Goal: Transaction & Acquisition: Purchase product/service

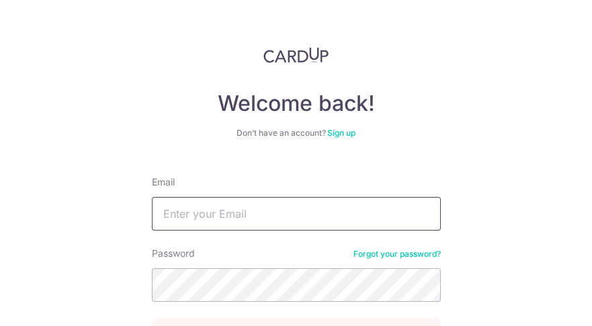
click at [220, 221] on input "Email" at bounding box center [296, 214] width 289 height 34
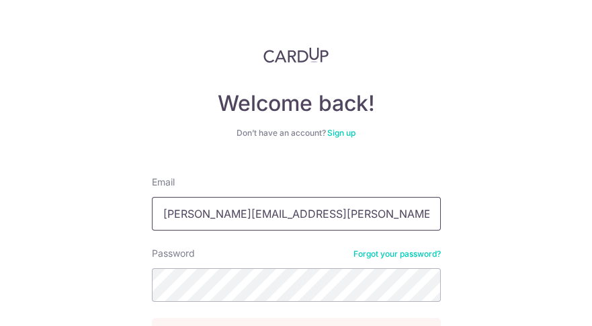
type input "irene.tham@yahoo.com.sg"
click at [474, 208] on div "Welcome back! Don’t have an account? Sign up Email irene.tham@yahoo.com.sg Pass…" at bounding box center [296, 163] width 592 height 326
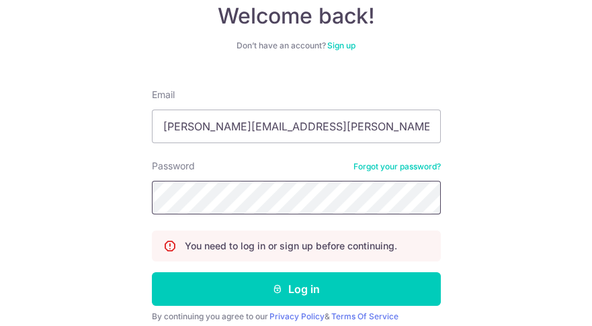
scroll to position [142, 0]
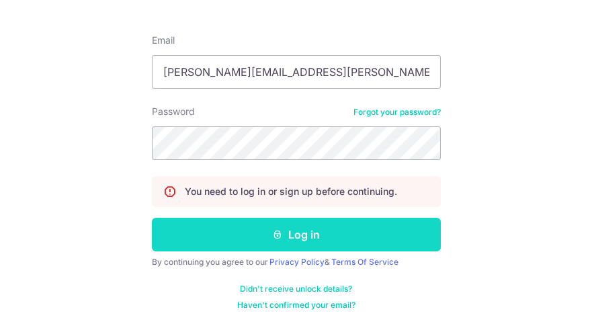
click at [298, 236] on button "Log in" at bounding box center [296, 235] width 289 height 34
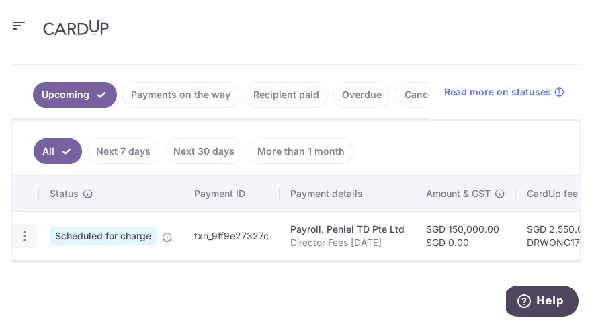
click at [26, 242] on icon "button" at bounding box center [24, 236] width 14 height 14
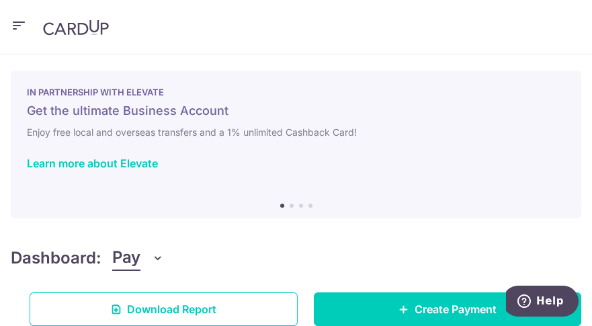
click at [19, 26] on icon "button" at bounding box center [19, 25] width 16 height 17
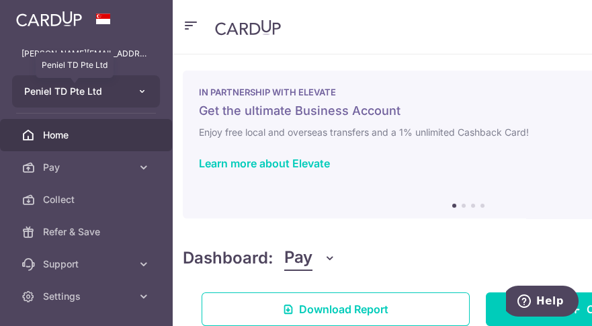
click at [114, 94] on span "Peniel TD Pte Ltd" at bounding box center [73, 91] width 99 height 13
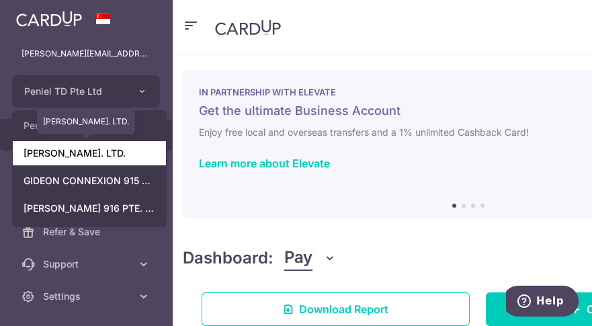
click at [105, 157] on link "[PERSON_NAME]. LTD." at bounding box center [89, 153] width 153 height 24
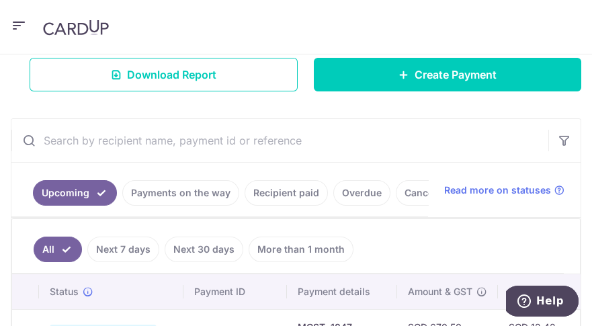
scroll to position [247, 0]
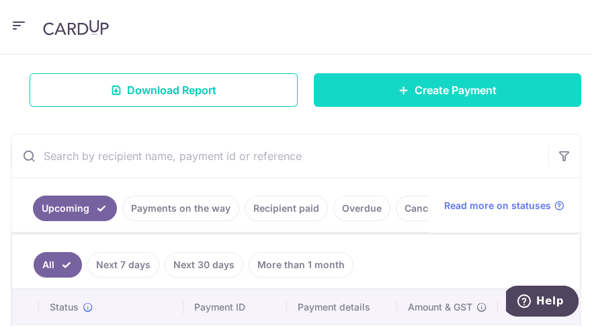
click at [442, 95] on span "Create Payment" at bounding box center [456, 90] width 82 height 16
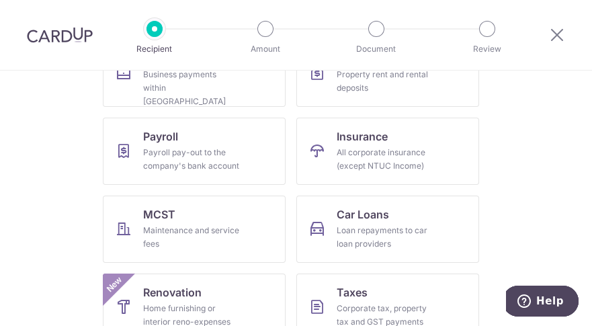
scroll to position [202, 0]
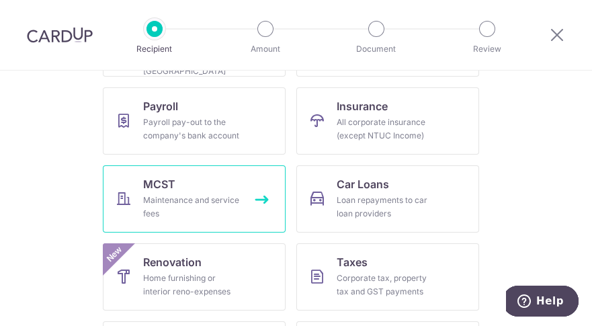
click at [210, 201] on div "Maintenance and service fees" at bounding box center [191, 206] width 97 height 27
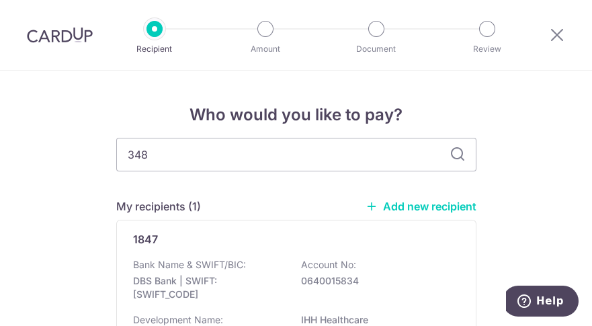
type input "3482"
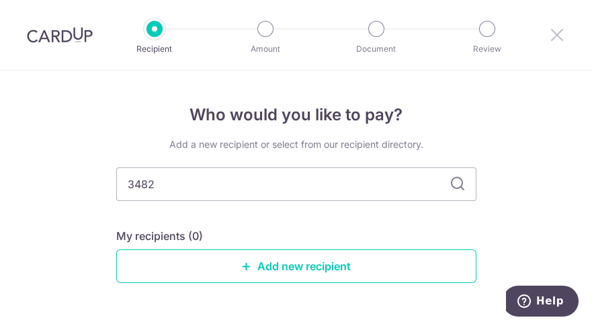
click at [560, 36] on icon at bounding box center [557, 34] width 16 height 17
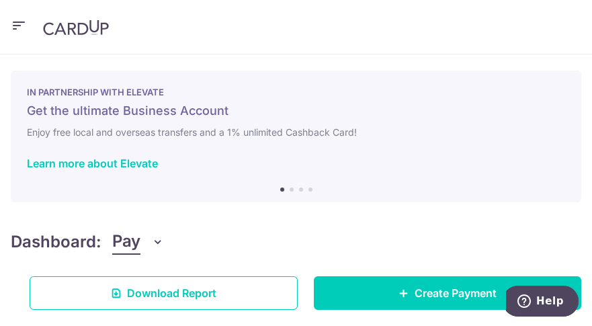
click at [21, 24] on icon "button" at bounding box center [19, 25] width 16 height 17
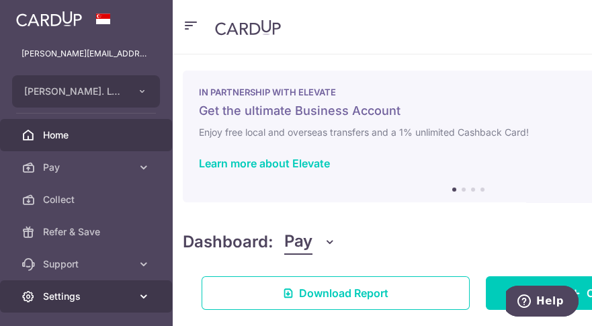
click at [94, 308] on link "Settings" at bounding box center [86, 296] width 172 height 32
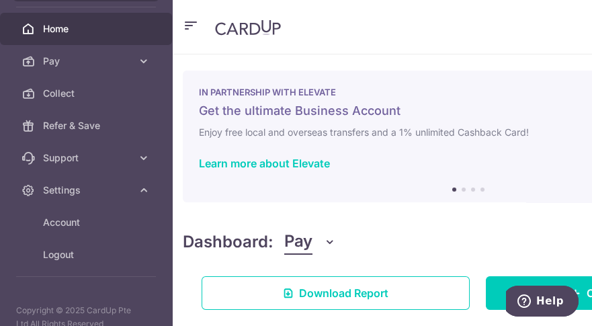
scroll to position [122, 0]
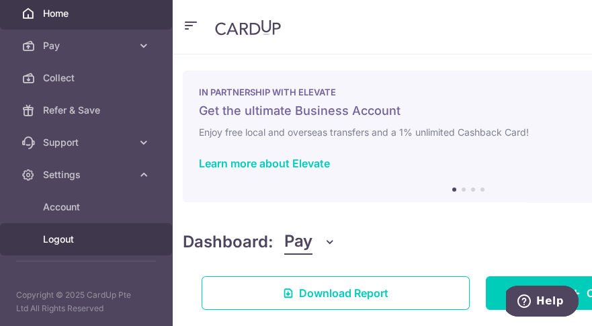
click at [71, 232] on span "Logout" at bounding box center [87, 238] width 89 height 13
